Goal: Task Accomplishment & Management: Manage account settings

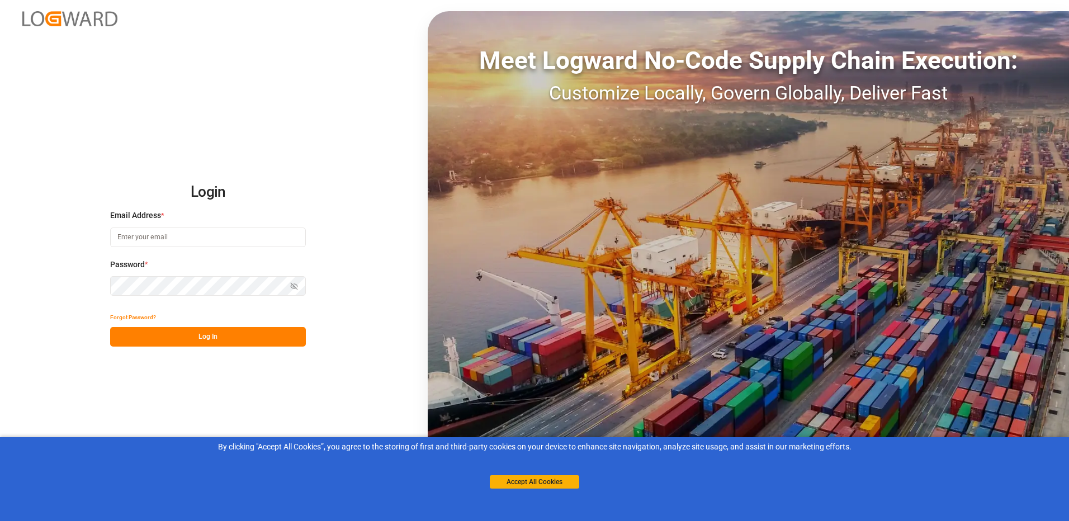
type input "[EMAIL_ADDRESS][DOMAIN_NAME]"
click at [181, 340] on button "Log In" at bounding box center [208, 337] width 196 height 20
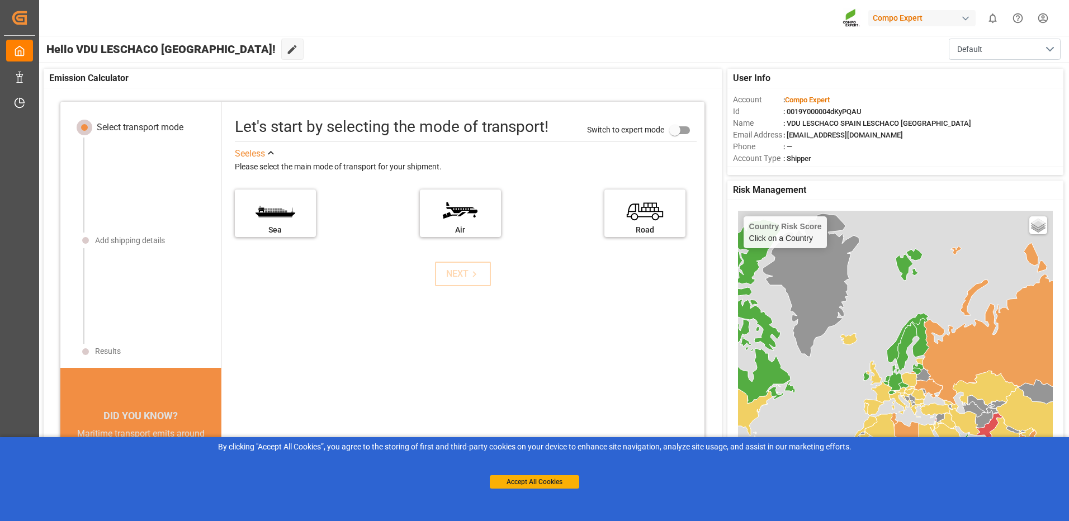
click at [551, 451] on div "By clicking "Accept All Cookies”, you agree to the storing of first and third-p…" at bounding box center [534, 447] width 1053 height 12
